Goal: Transaction & Acquisition: Purchase product/service

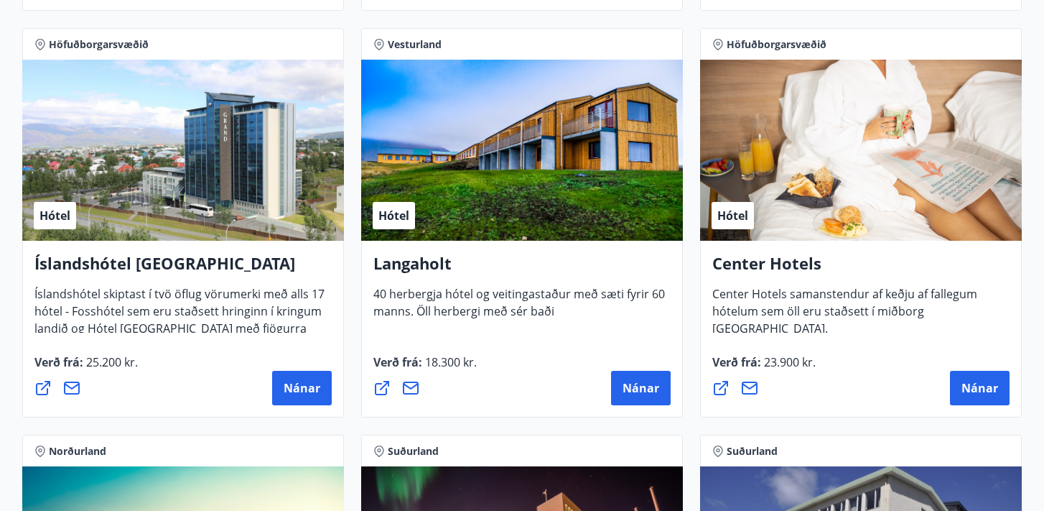
scroll to position [3090, 0]
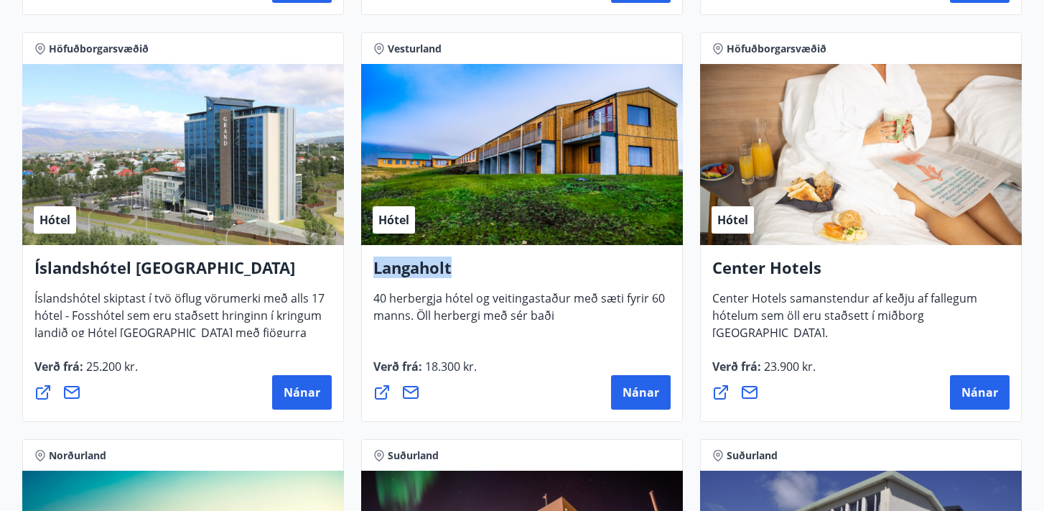
drag, startPoint x: 456, startPoint y: 270, endPoint x: 371, endPoint y: 271, distance: 85.5
click at [371, 271] on div "Langaholt 40 herbergja hótel og veitingastaður með sæti fyrir 60 [PERSON_NAME].…" at bounding box center [522, 333] width 322 height 177
copy h4 "Langaholt"
click at [523, 284] on h4 "Langaholt" at bounding box center [521, 272] width 297 height 33
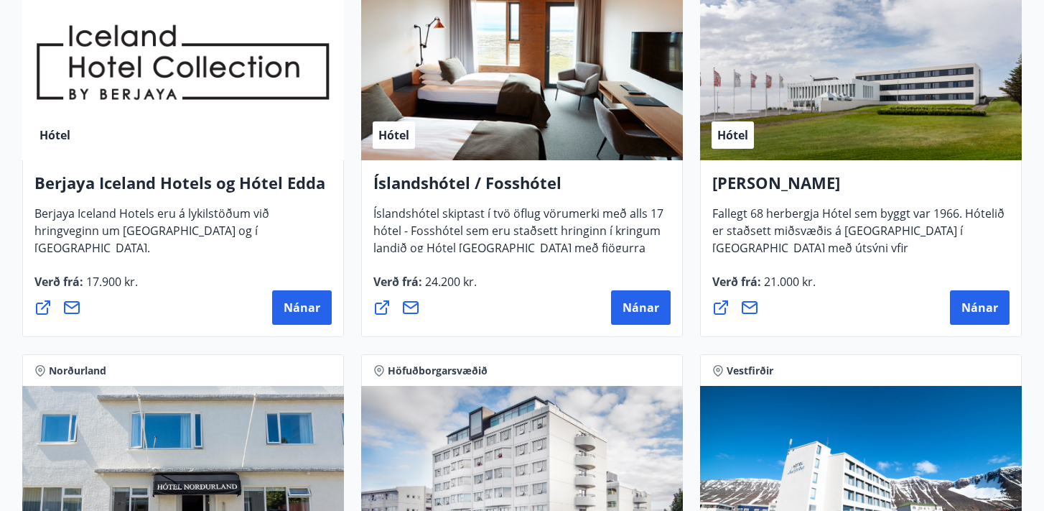
scroll to position [1875, 0]
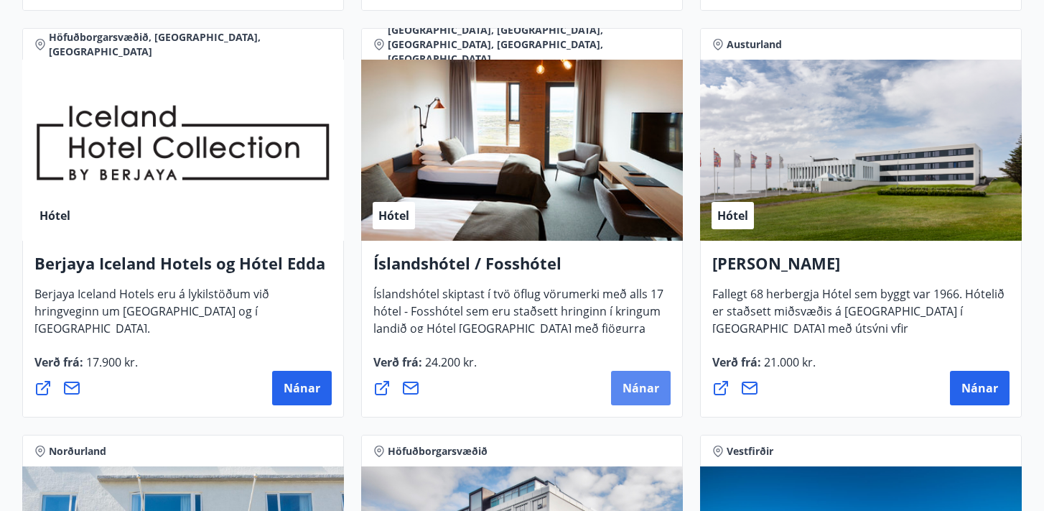
click at [643, 391] on span "Nánar" at bounding box center [641, 388] width 37 height 16
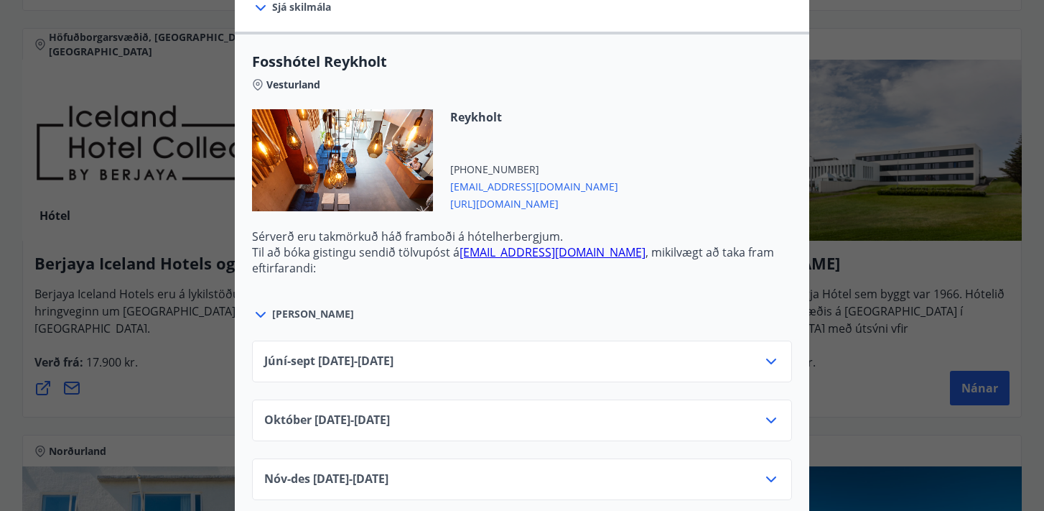
scroll to position [487, 0]
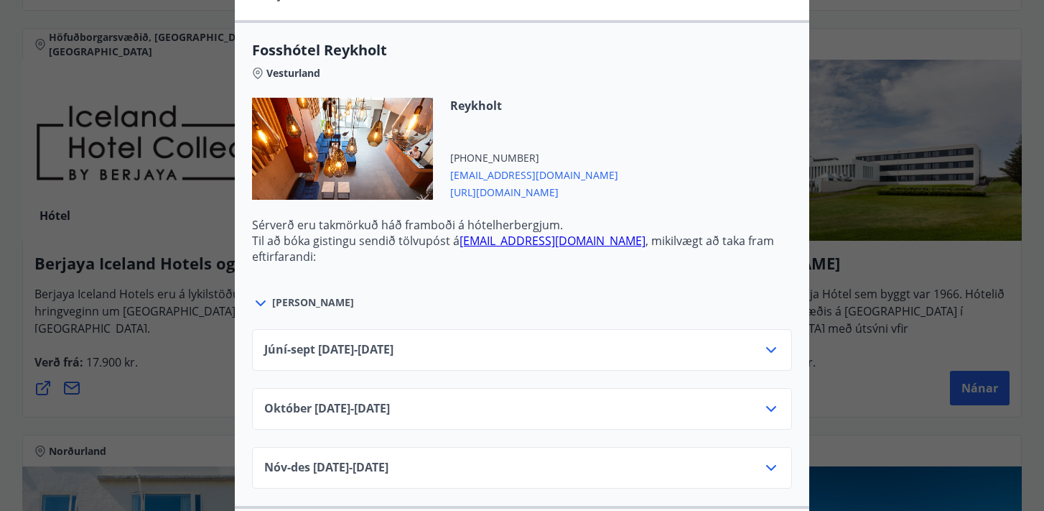
click at [771, 352] on icon at bounding box center [771, 349] width 17 height 17
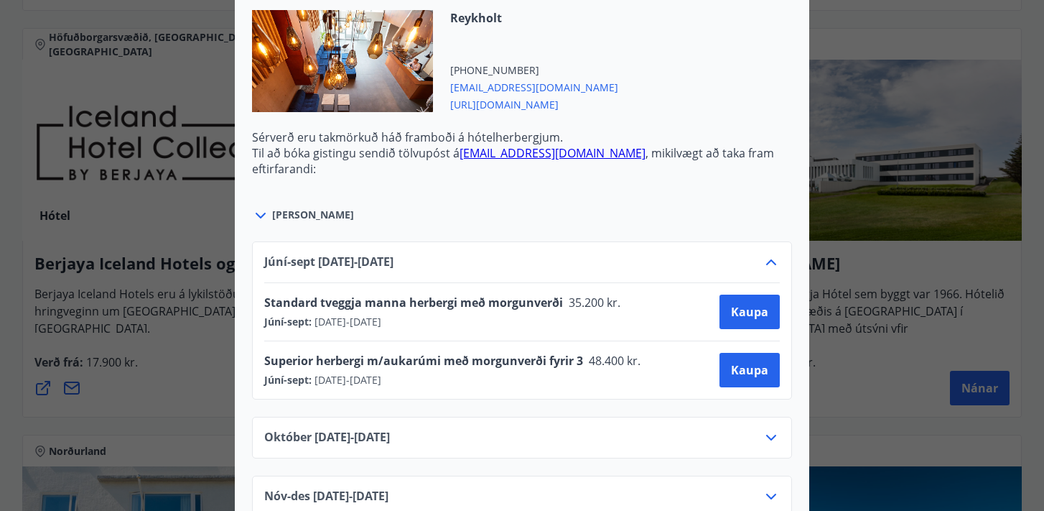
scroll to position [640, 0]
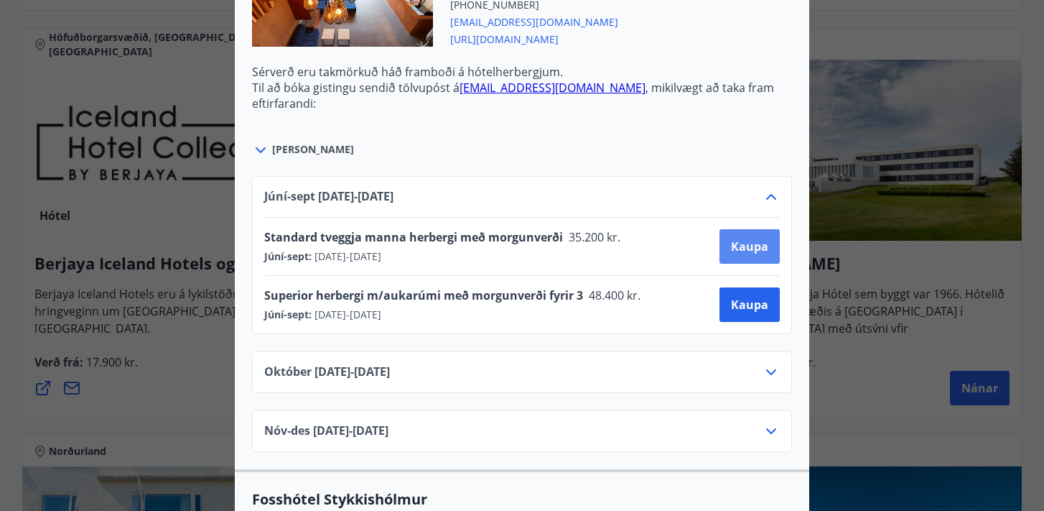
click at [740, 243] on span "Kaupa" at bounding box center [749, 246] width 37 height 16
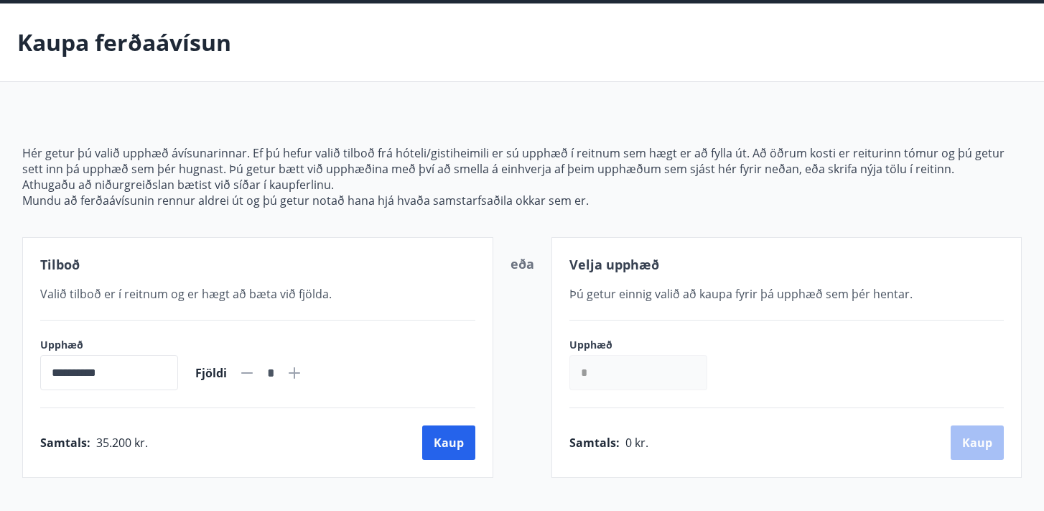
scroll to position [55, 0]
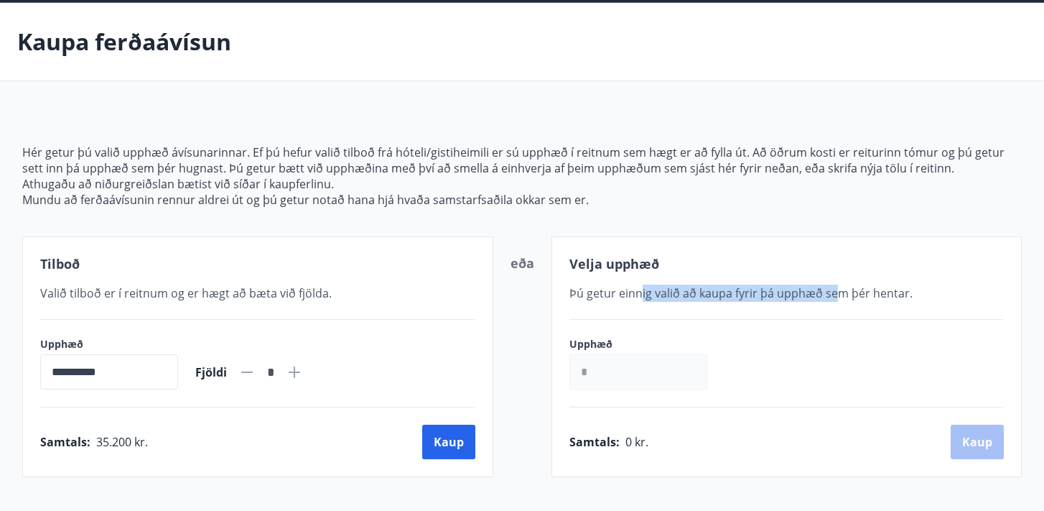
drag, startPoint x: 641, startPoint y: 296, endPoint x: 855, endPoint y: 295, distance: 214.0
click at [854, 295] on span "Þú getur einnig valið að kaupa fyrir þá upphæð sem þér hentar." at bounding box center [740, 293] width 343 height 16
click at [855, 295] on span "Þú getur einnig valið að kaupa fyrir þá upphæð sem þér hentar." at bounding box center [740, 293] width 343 height 16
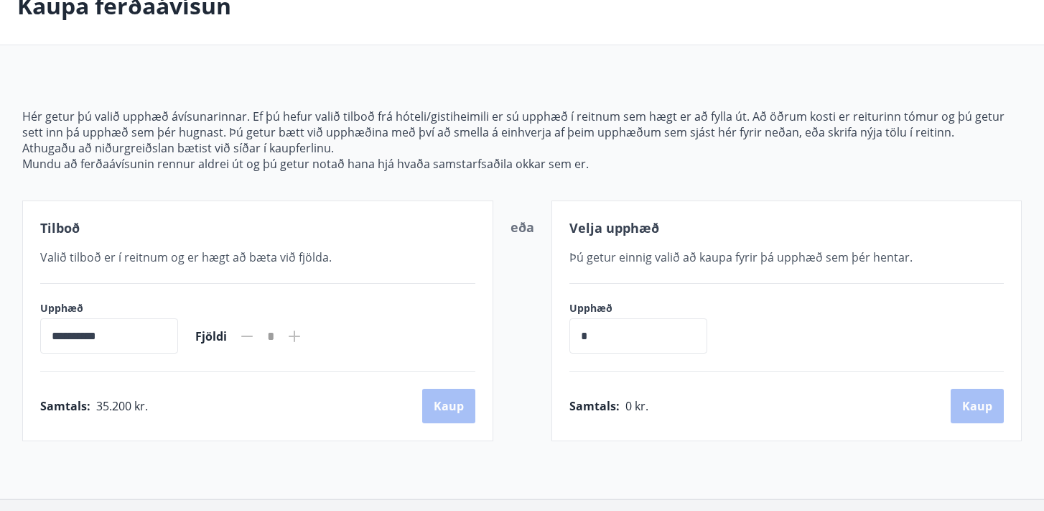
scroll to position [94, 0]
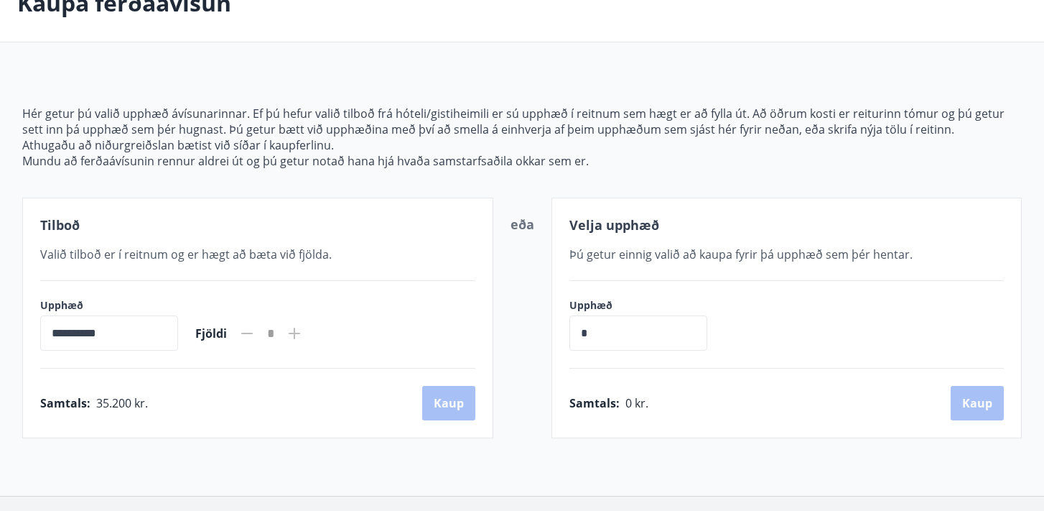
click at [303, 330] on icon at bounding box center [294, 333] width 17 height 17
type input "*"
drag, startPoint x: 94, startPoint y: 404, endPoint x: 181, endPoint y: 404, distance: 86.9
click at [181, 404] on div "Samtals : 70.400 kr. [GEOGRAPHIC_DATA]" at bounding box center [257, 403] width 435 height 34
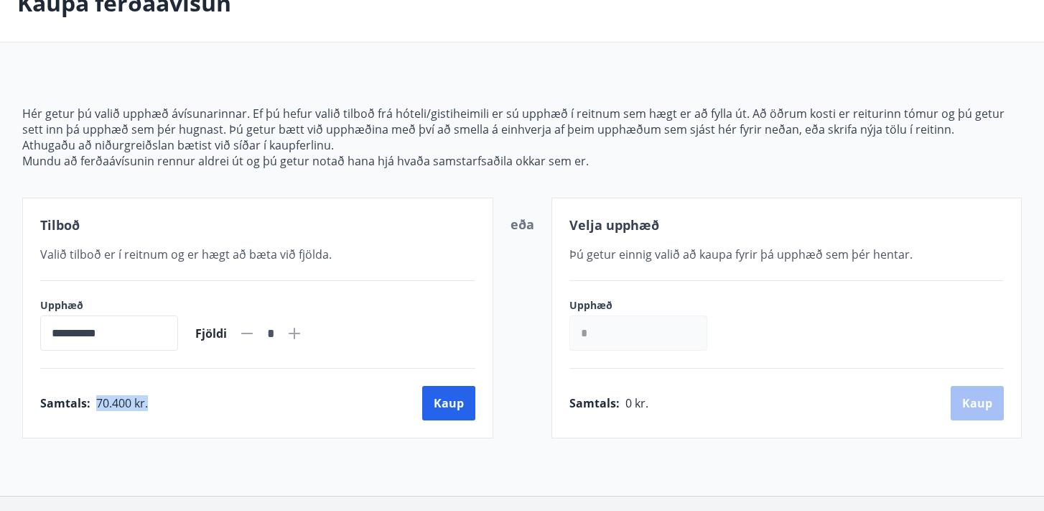
click at [181, 404] on div "Samtals : 70.400 kr. [GEOGRAPHIC_DATA]" at bounding box center [257, 403] width 435 height 34
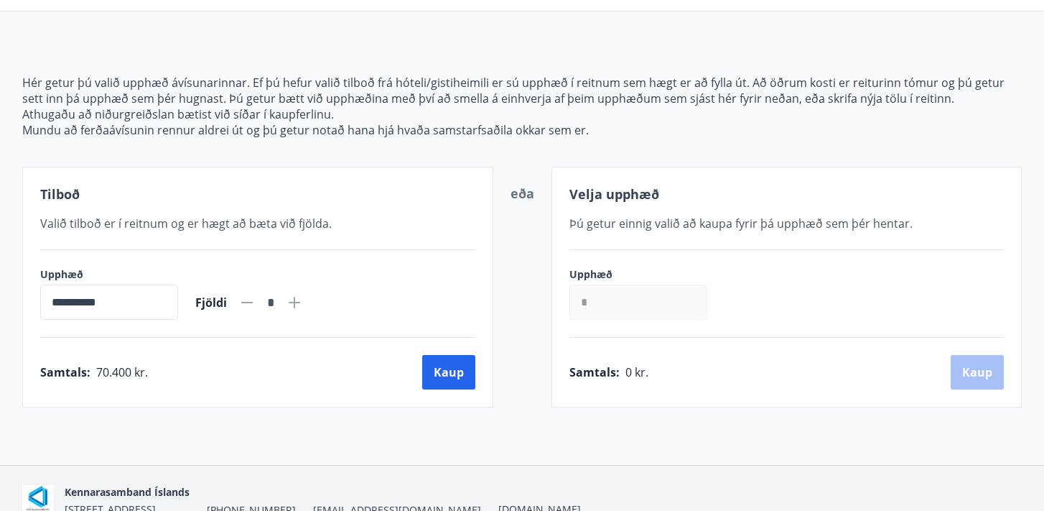
scroll to position [131, 0]
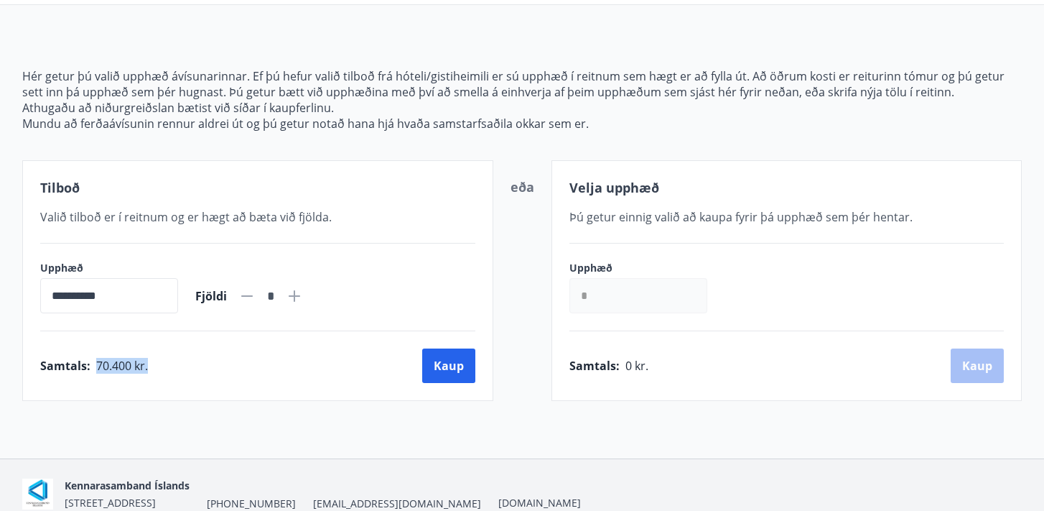
drag, startPoint x: 94, startPoint y: 363, endPoint x: 167, endPoint y: 363, distance: 72.5
click at [167, 363] on div "Samtals : 70.400 kr. [GEOGRAPHIC_DATA]" at bounding box center [257, 365] width 435 height 34
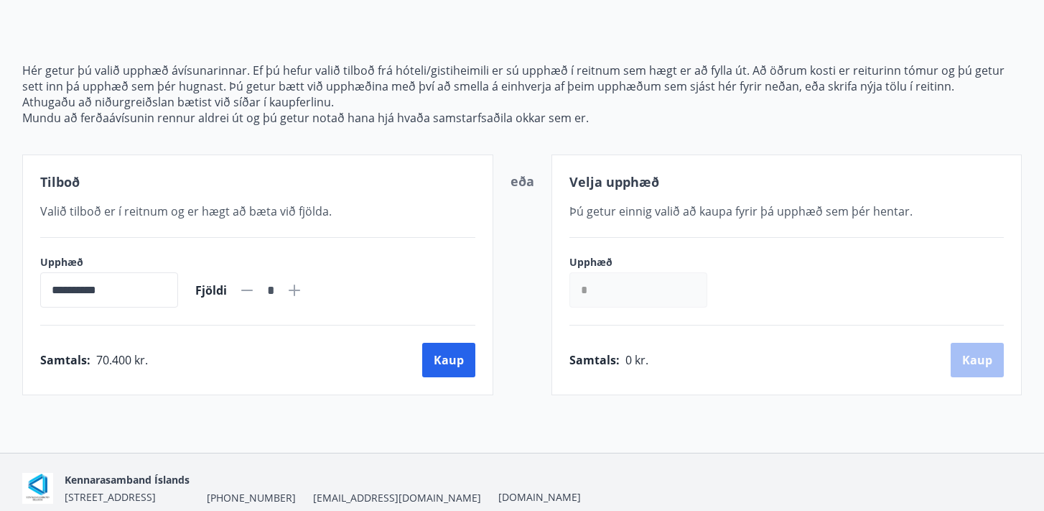
scroll to position [138, 0]
click at [452, 360] on button "Kaup" at bounding box center [448, 359] width 53 height 34
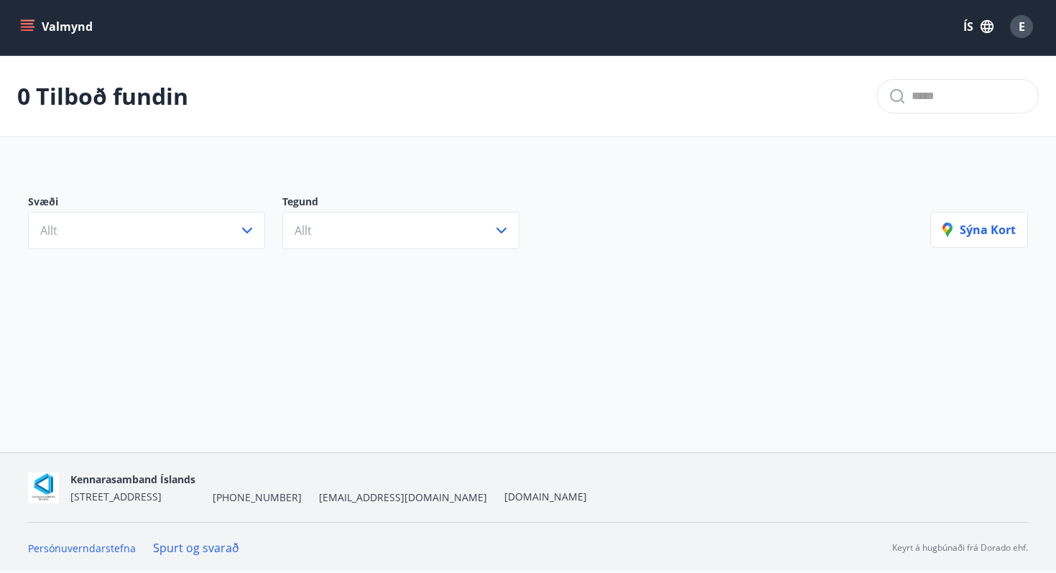
scroll to position [2, 0]
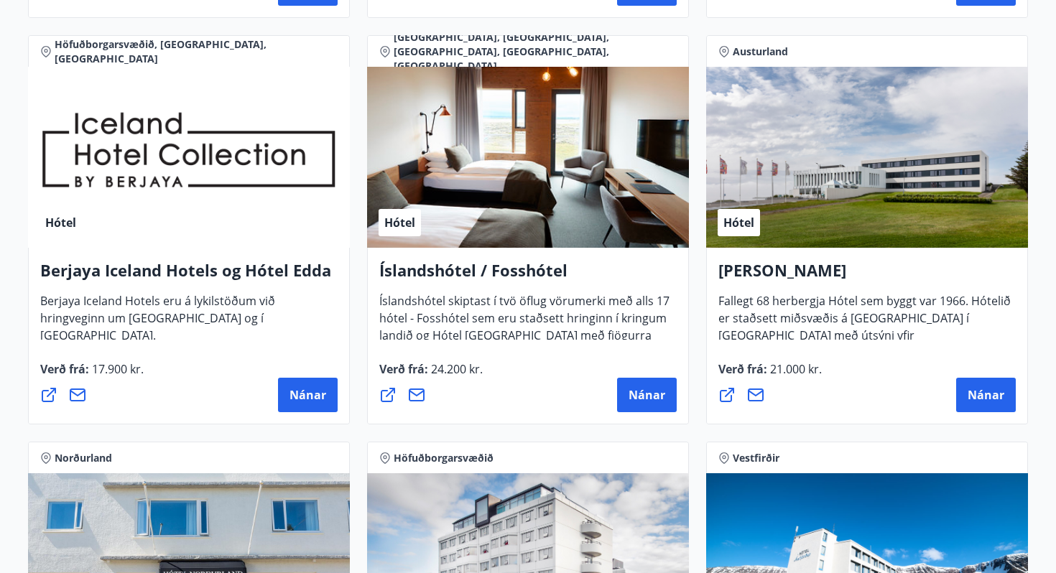
scroll to position [1871, 0]
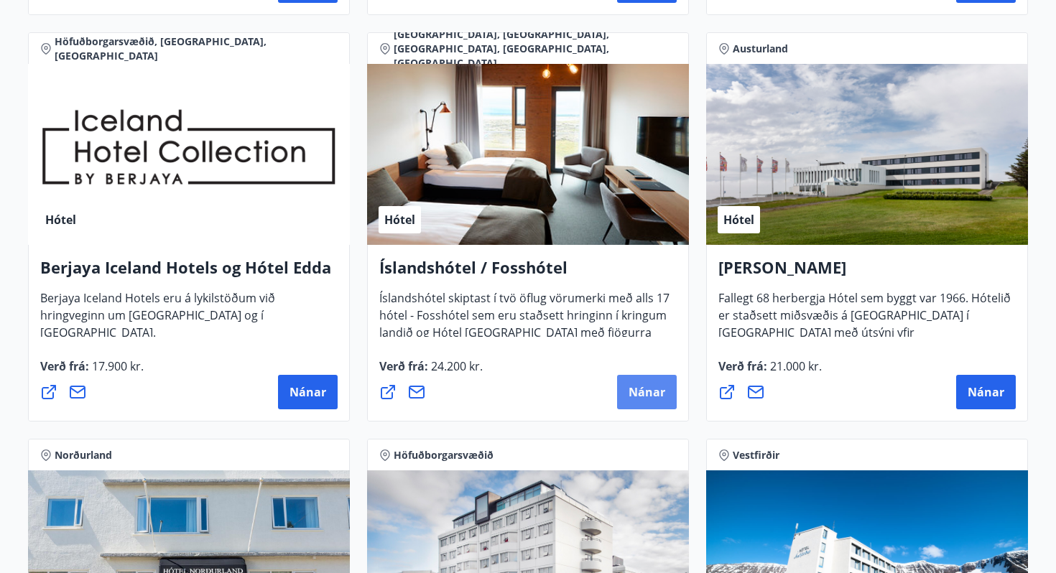
click at [631, 399] on span "Nánar" at bounding box center [646, 392] width 37 height 16
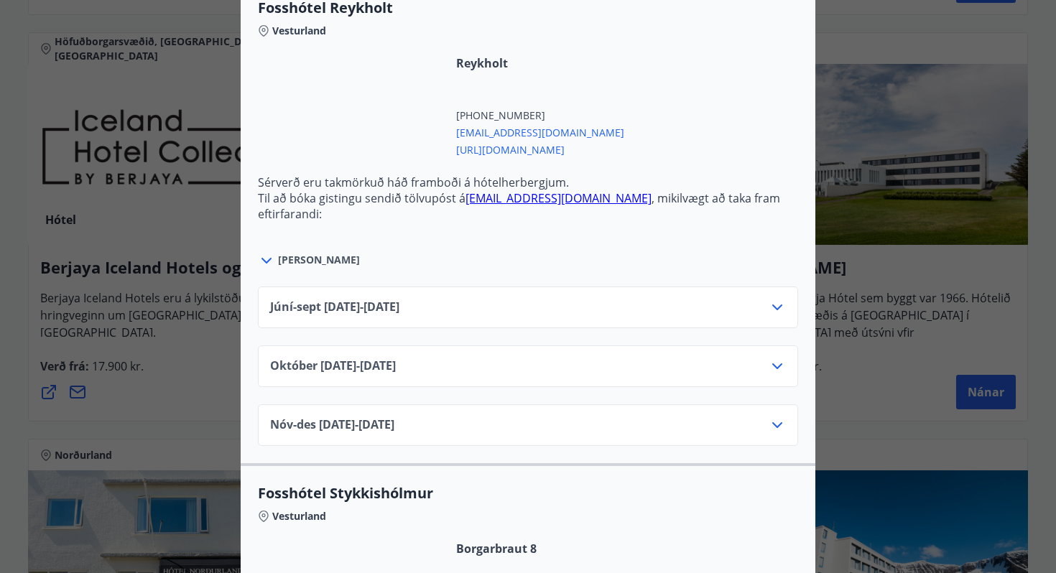
scroll to position [531, 0]
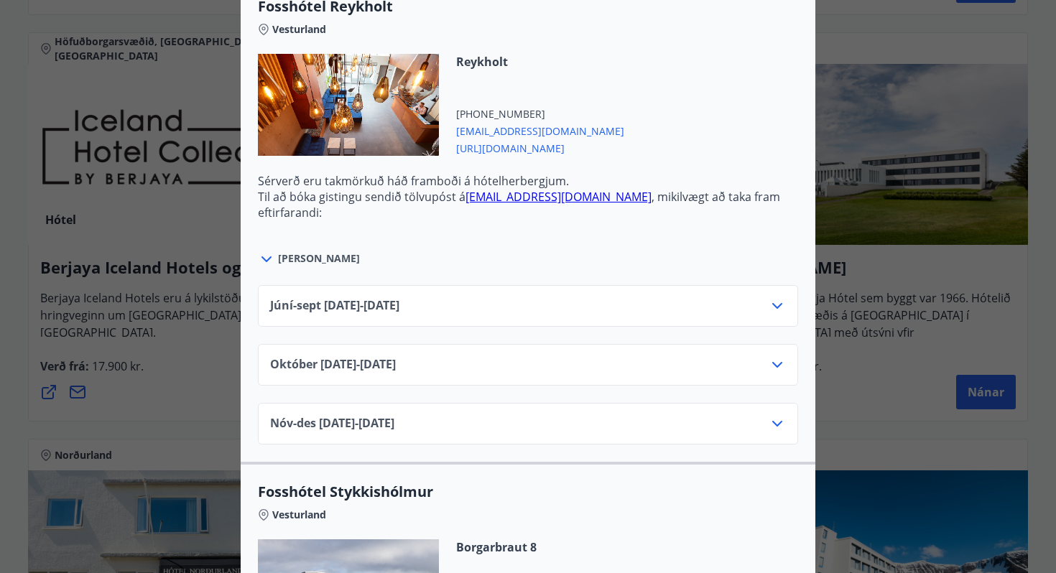
click at [457, 303] on div "Júní-sept 01.06.25 - 30.09.25" at bounding box center [528, 311] width 516 height 29
click at [776, 310] on icon at bounding box center [776, 305] width 17 height 17
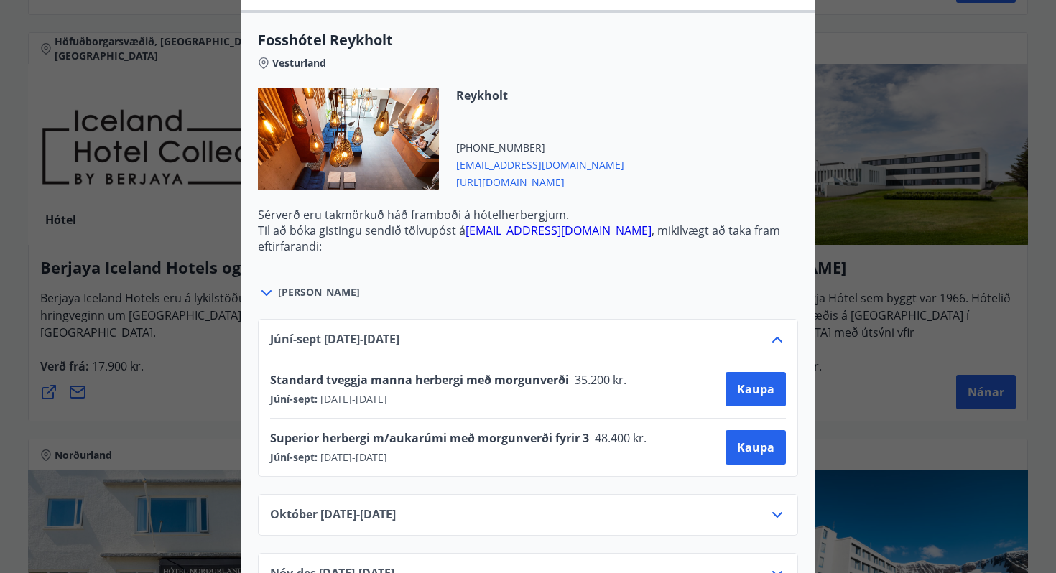
scroll to position [493, 0]
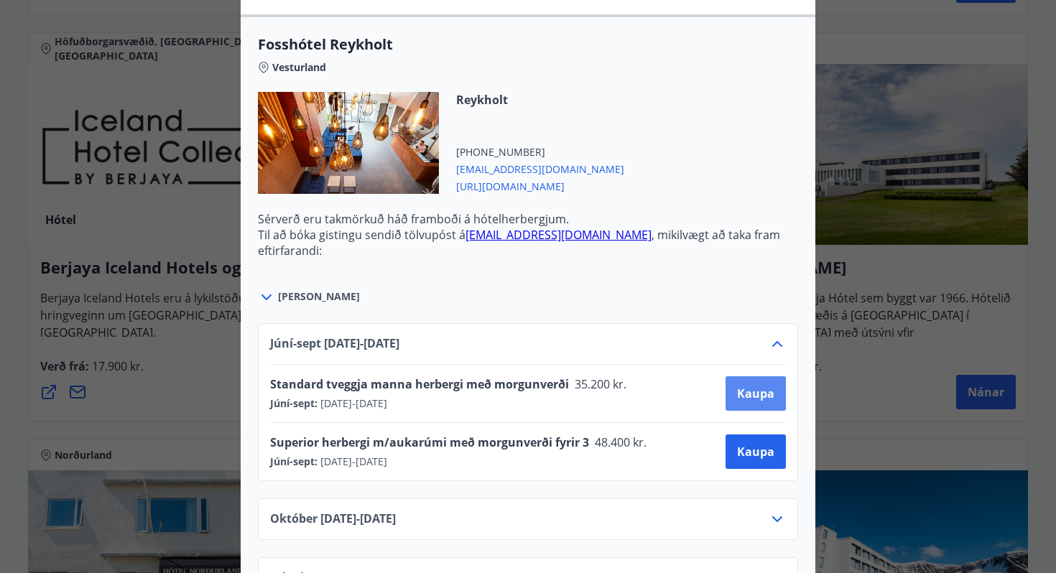
click at [763, 396] on span "Kaupa" at bounding box center [755, 394] width 37 height 16
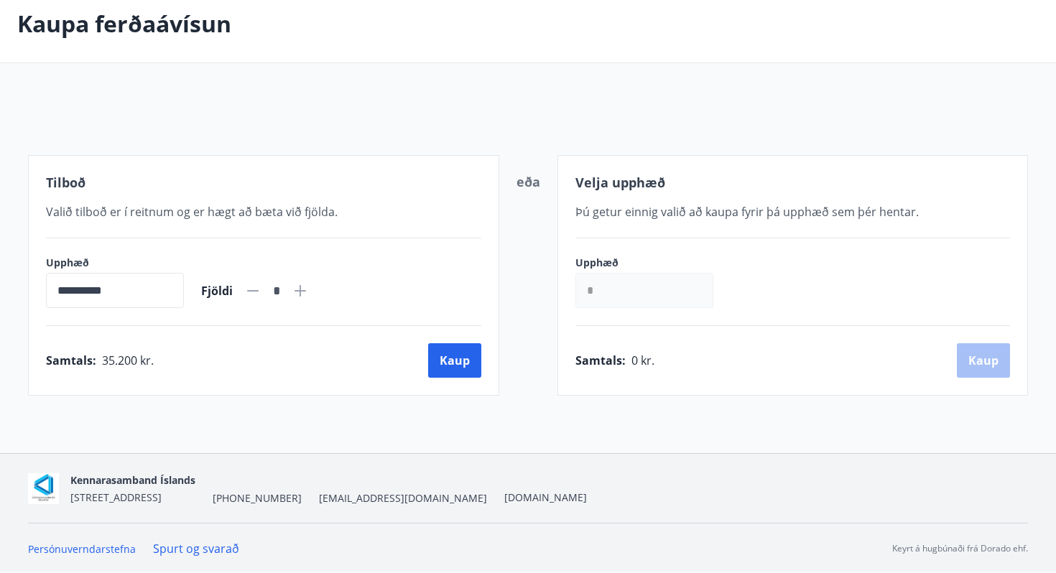
scroll to position [136, 0]
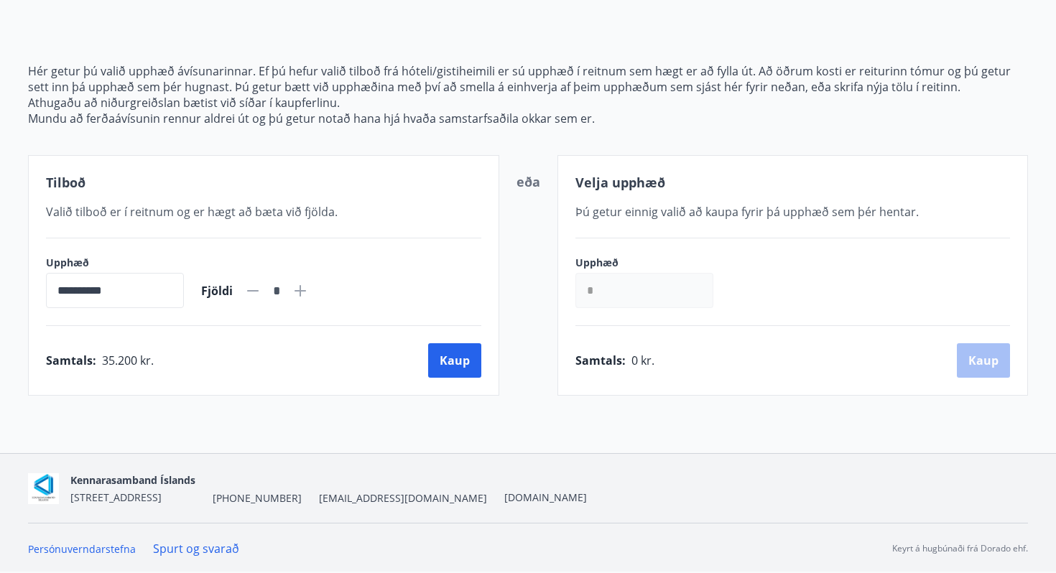
click at [306, 288] on icon at bounding box center [299, 290] width 11 height 11
type input "*"
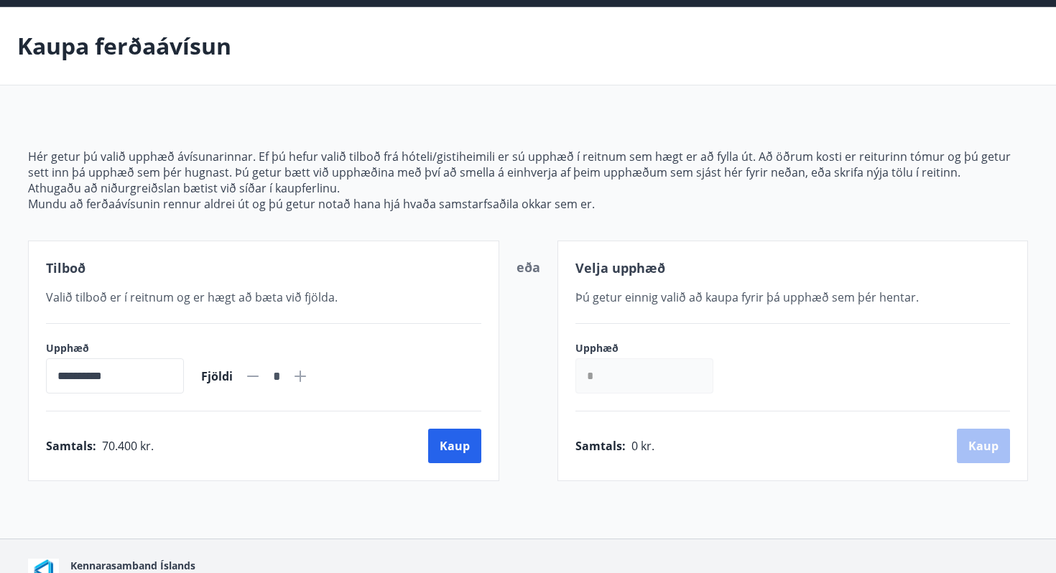
scroll to position [0, 0]
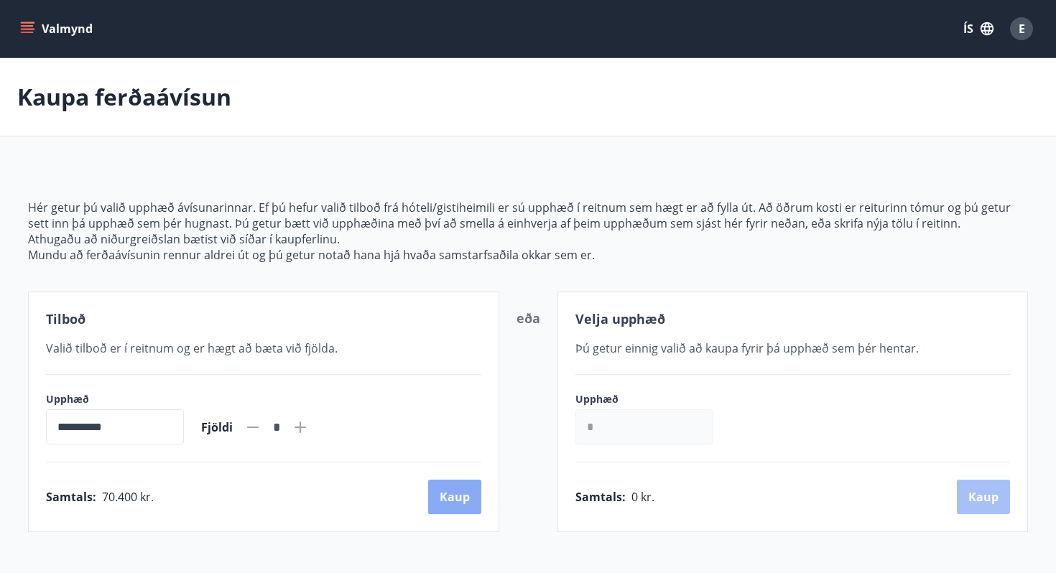
click at [455, 492] on button "Kaup" at bounding box center [454, 497] width 53 height 34
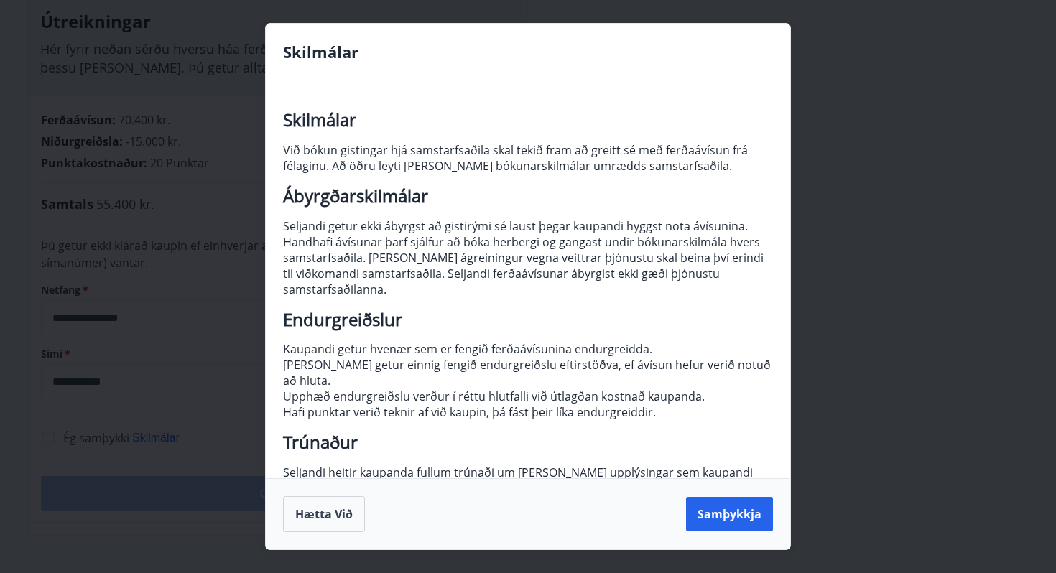
scroll to position [126, 0]
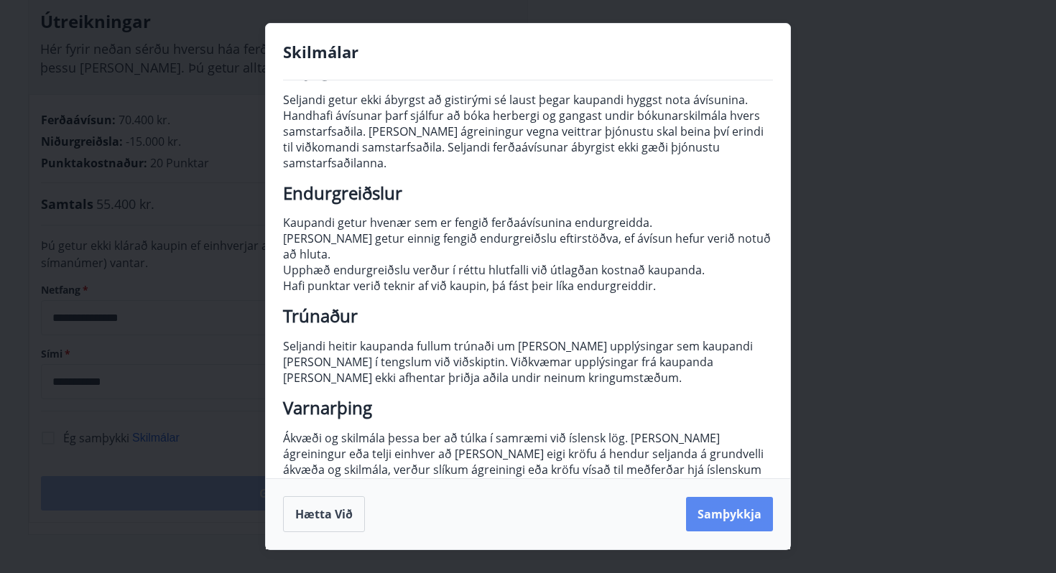
click at [733, 506] on button "Samþykkja" at bounding box center [729, 514] width 87 height 34
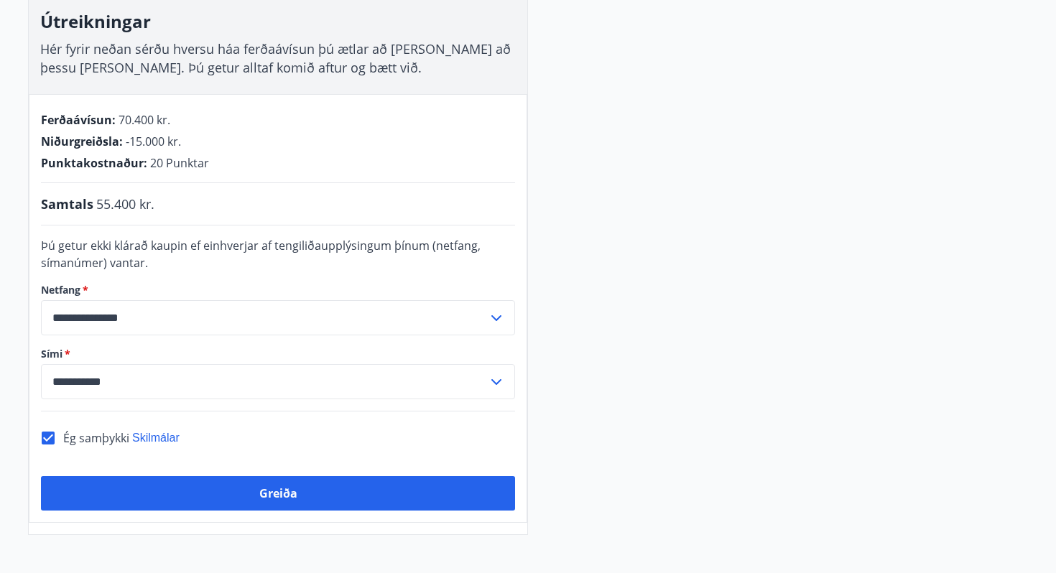
click at [159, 432] on span "Skilmálar" at bounding box center [155, 438] width 47 height 12
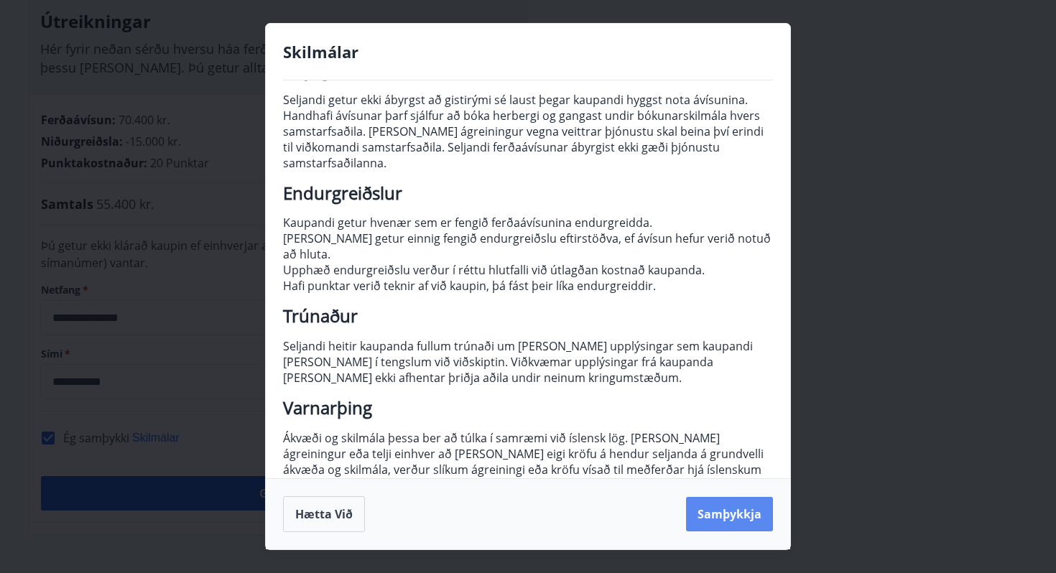
click at [694, 514] on button "Samþykkja" at bounding box center [729, 514] width 87 height 34
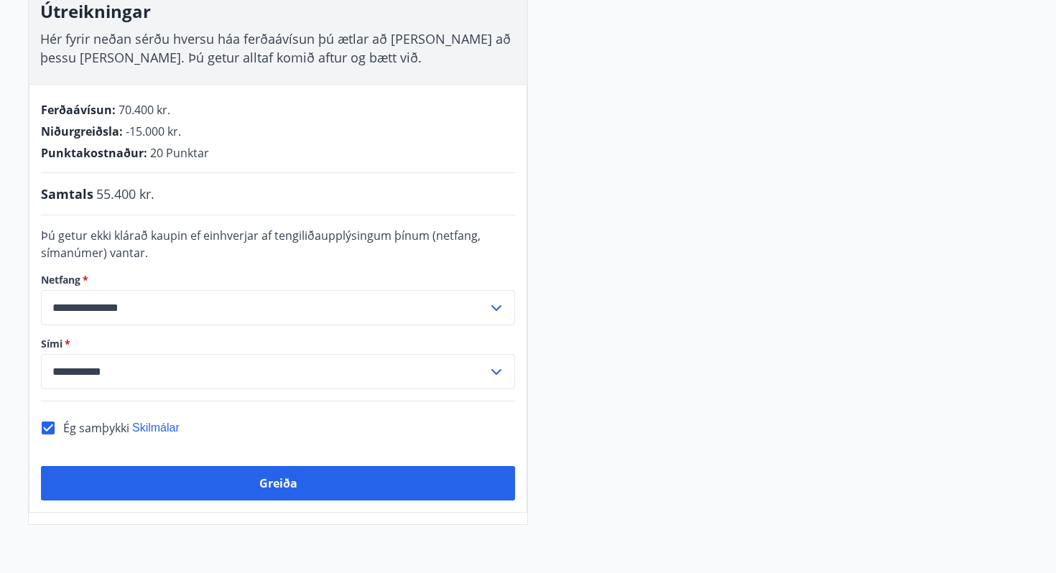
scroll to position [253, 0]
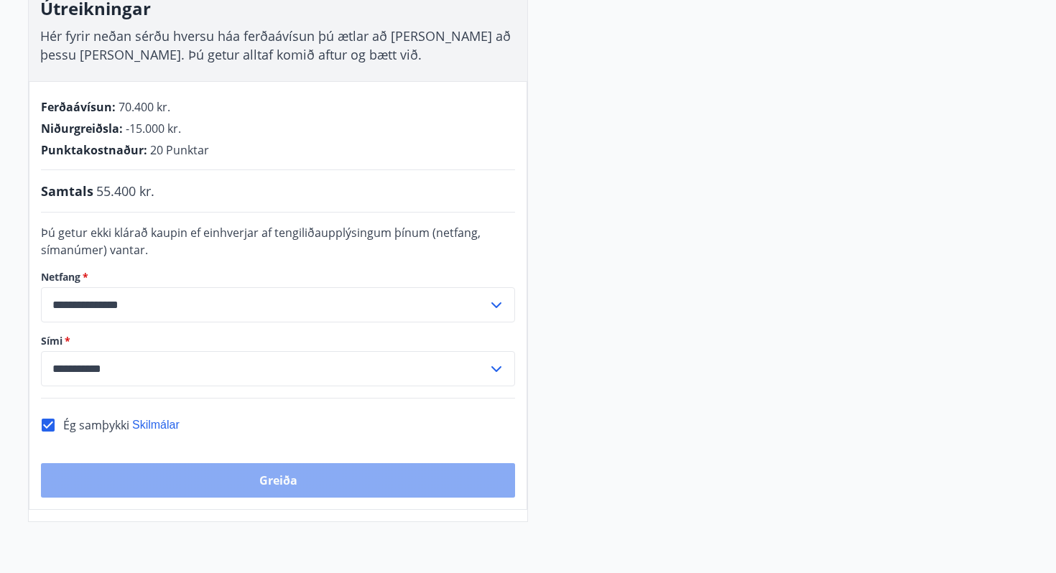
click at [290, 483] on button "Greiða" at bounding box center [278, 480] width 474 height 34
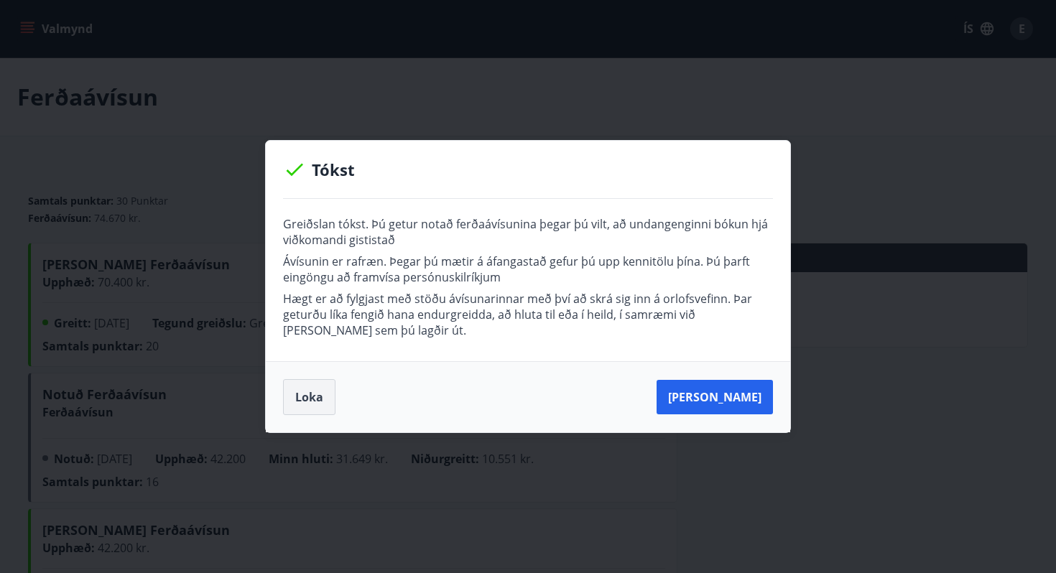
click at [312, 401] on button "Loka" at bounding box center [309, 397] width 52 height 36
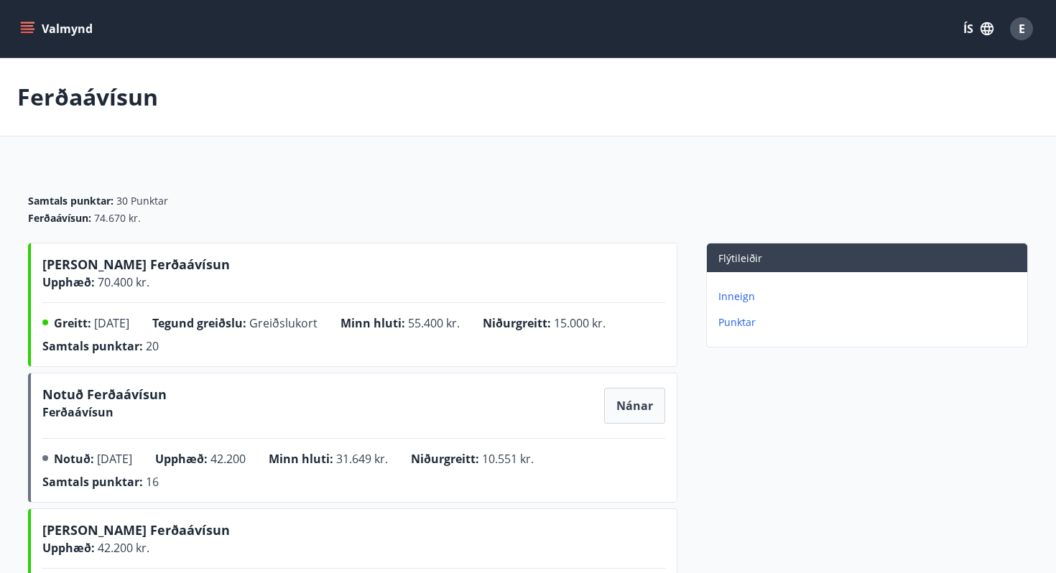
click at [29, 31] on icon "menu" at bounding box center [27, 29] width 14 height 14
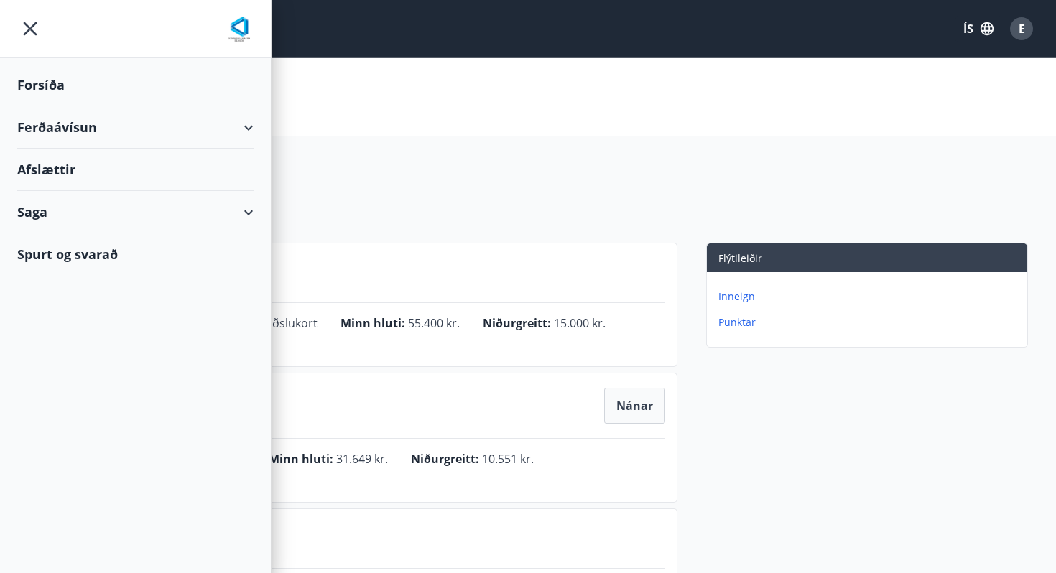
click at [43, 80] on div "Forsíða" at bounding box center [135, 85] width 236 height 42
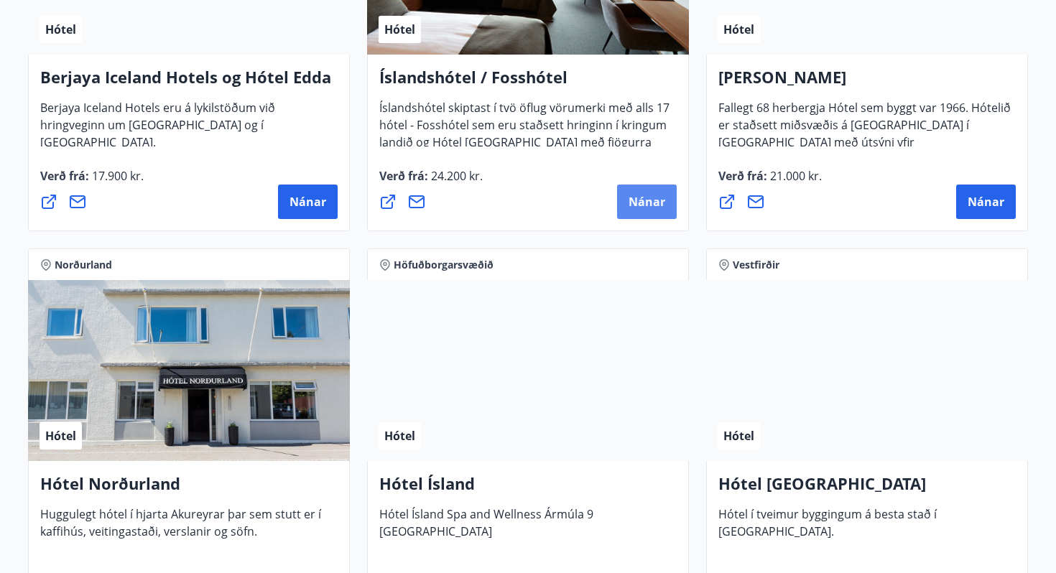
scroll to position [2065, 0]
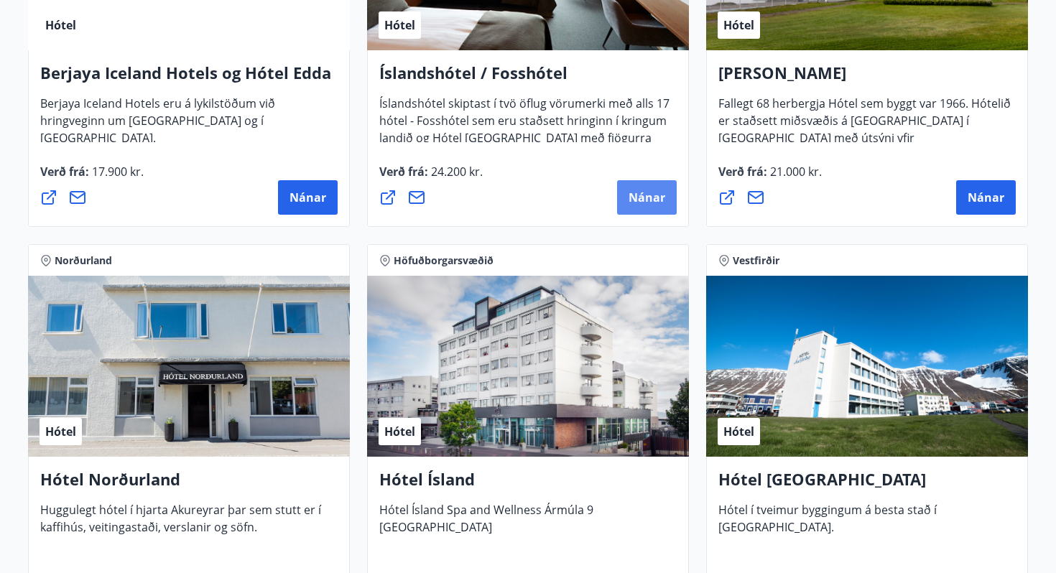
click at [653, 202] on span "Nánar" at bounding box center [646, 198] width 37 height 16
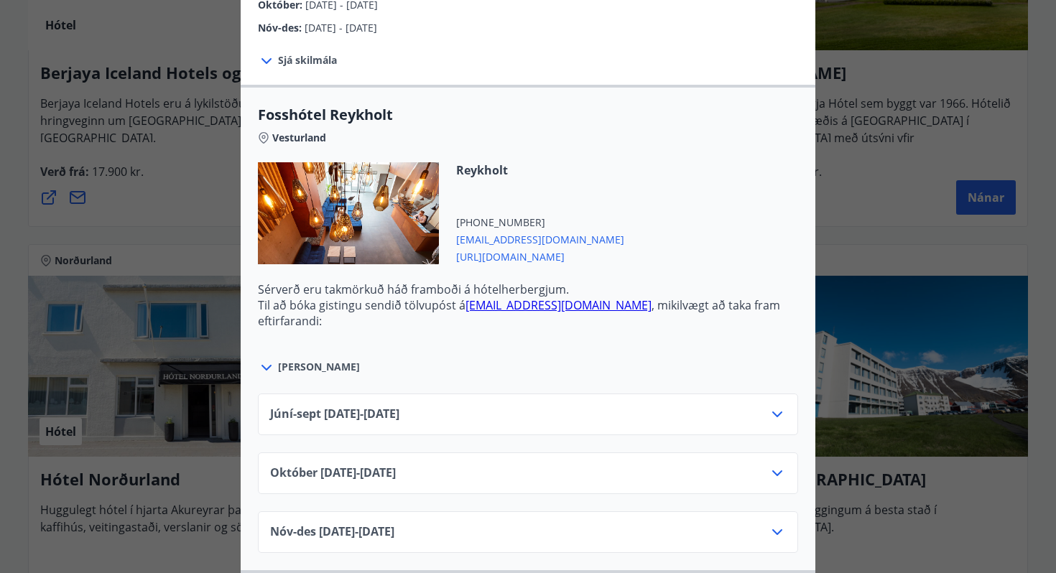
scroll to position [454, 0]
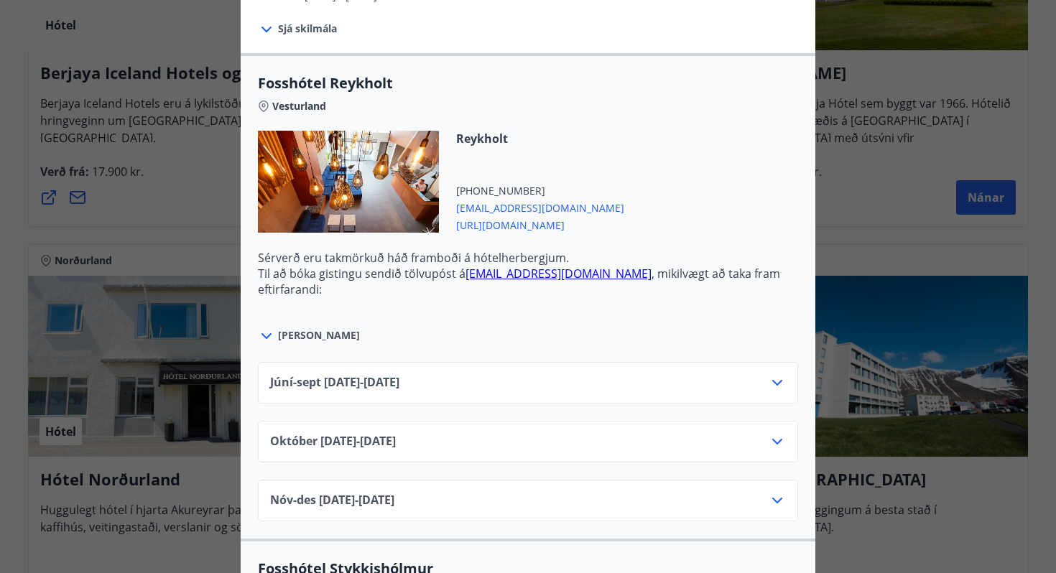
click at [536, 274] on link "[EMAIL_ADDRESS][DOMAIN_NAME]" at bounding box center [558, 274] width 186 height 16
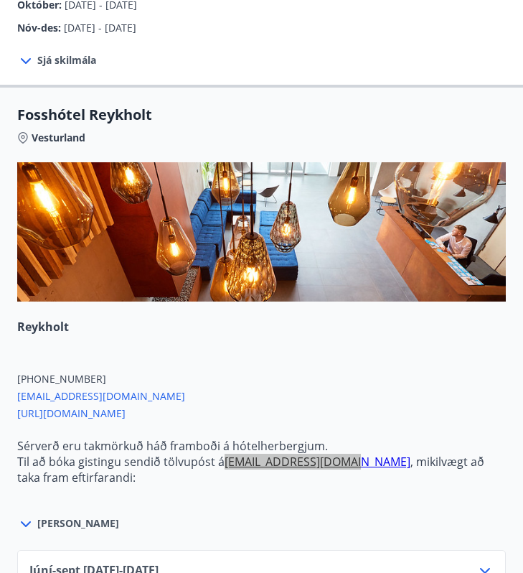
drag, startPoint x: 264, startPoint y: 429, endPoint x: 495, endPoint y: 83, distance: 415.9
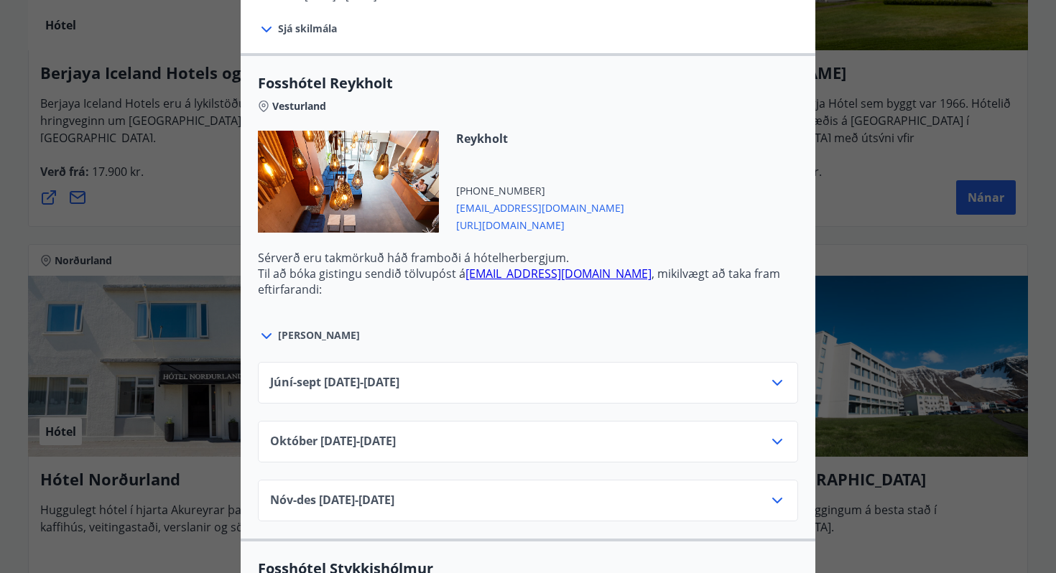
click at [293, 338] on span "[PERSON_NAME]" at bounding box center [319, 335] width 82 height 14
click at [276, 337] on div at bounding box center [268, 335] width 20 height 19
